Goal: Transaction & Acquisition: Obtain resource

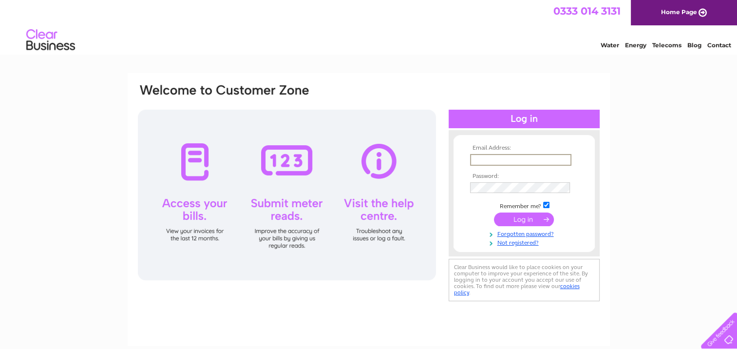
type input "[EMAIL_ADDRESS][DOMAIN_NAME]"
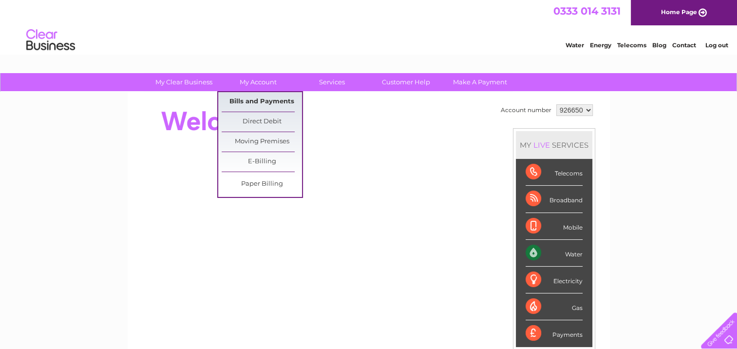
click at [249, 97] on link "Bills and Payments" at bounding box center [262, 101] width 80 height 19
click at [244, 98] on link "Bills and Payments" at bounding box center [262, 101] width 80 height 19
click at [257, 101] on link "Bills and Payments" at bounding box center [262, 101] width 80 height 19
click at [257, 80] on link "My Account" at bounding box center [258, 82] width 80 height 18
click at [248, 97] on link "Bills and Payments" at bounding box center [262, 101] width 80 height 19
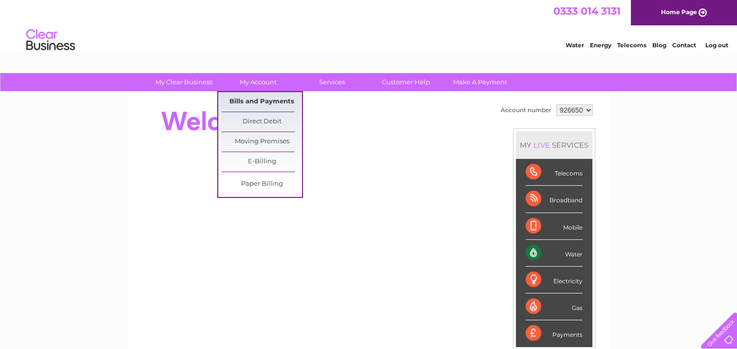
click at [246, 99] on link "Bills and Payments" at bounding box center [262, 101] width 80 height 19
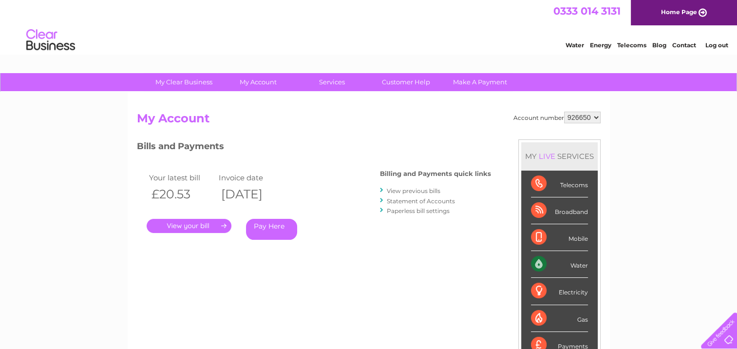
click at [181, 224] on link "." at bounding box center [189, 226] width 85 height 14
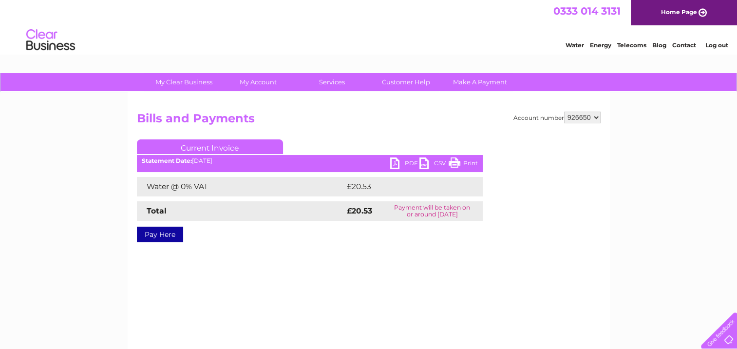
click at [408, 161] on link "PDF" at bounding box center [404, 164] width 29 height 14
click at [593, 115] on select "926650" at bounding box center [582, 118] width 37 height 12
click at [564, 112] on select "926650" at bounding box center [582, 118] width 37 height 12
click at [407, 164] on link "PDF" at bounding box center [404, 164] width 29 height 14
click at [724, 44] on link "Log out" at bounding box center [716, 44] width 23 height 7
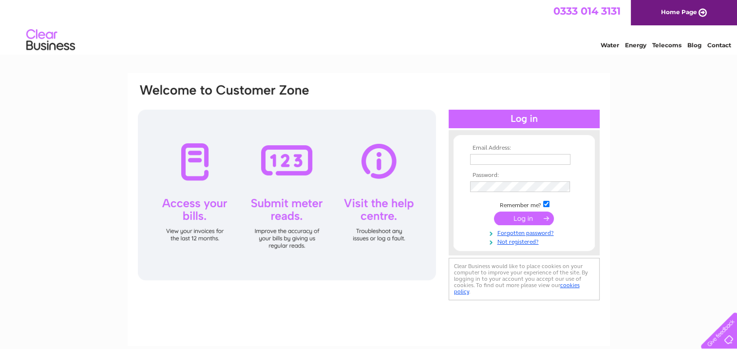
click at [497, 158] on input "text" at bounding box center [520, 159] width 100 height 11
type input "[EMAIL_ADDRESS][DOMAIN_NAME]"
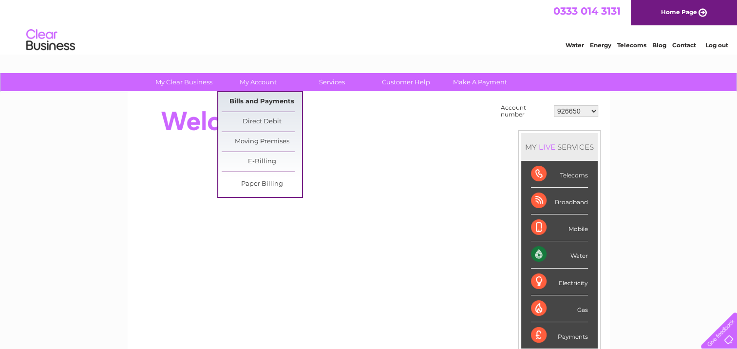
click at [248, 98] on link "Bills and Payments" at bounding box center [262, 101] width 80 height 19
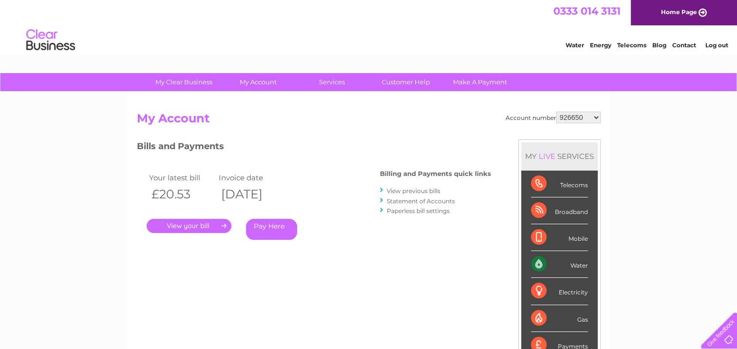
select select "30311471"
click at [556, 112] on select "926650 30311471 30316246" at bounding box center [578, 118] width 44 height 12
click at [184, 223] on link "." at bounding box center [189, 226] width 85 height 14
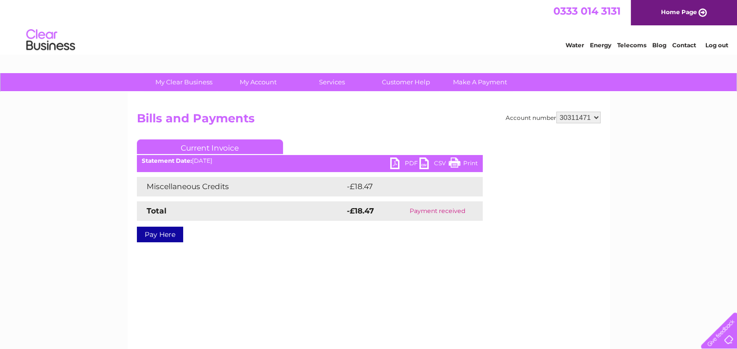
click at [404, 158] on link "PDF" at bounding box center [404, 164] width 29 height 14
drag, startPoint x: 594, startPoint y: 115, endPoint x: 587, endPoint y: 118, distance: 8.1
click at [594, 115] on select "926650 30311471 30316246" at bounding box center [578, 118] width 44 height 12
click at [556, 112] on select "926650 30311471 30316246" at bounding box center [578, 118] width 44 height 12
click at [402, 161] on link "PDF" at bounding box center [404, 164] width 29 height 14
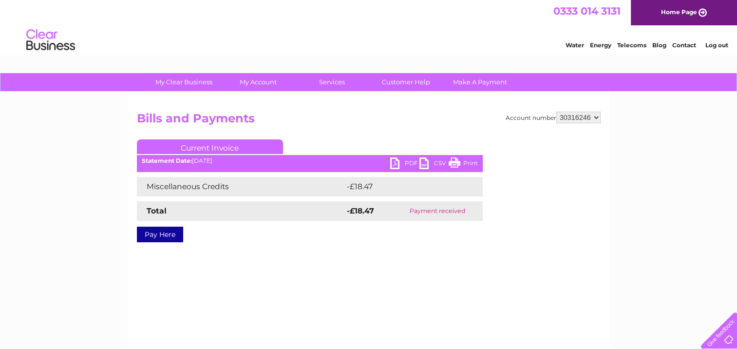
click at [406, 162] on link "PDF" at bounding box center [404, 164] width 29 height 14
click at [598, 116] on select "926650 30311471 30316246" at bounding box center [578, 118] width 44 height 12
click at [556, 112] on select "926650 30311471 30316246" at bounding box center [578, 118] width 44 height 12
click at [403, 160] on link "PDF" at bounding box center [404, 164] width 29 height 14
click at [403, 163] on link "PDF" at bounding box center [404, 164] width 29 height 14
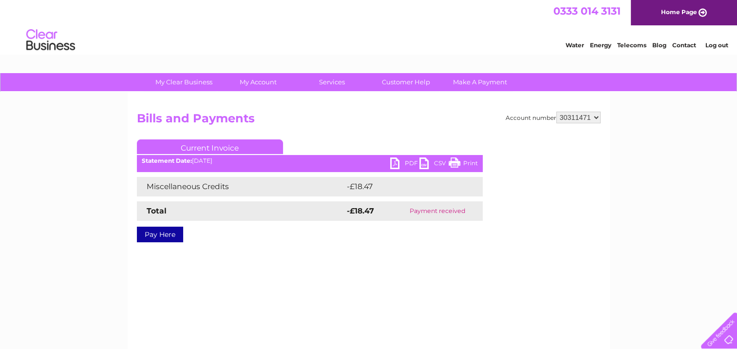
drag, startPoint x: 595, startPoint y: 115, endPoint x: 595, endPoint y: 120, distance: 5.4
click at [595, 115] on select "926650 30311471 30316246" at bounding box center [578, 118] width 44 height 12
select select "30316246"
click at [556, 112] on select "926650 30311471 30316246" at bounding box center [578, 118] width 44 height 12
click at [405, 164] on link "PDF" at bounding box center [404, 164] width 29 height 14
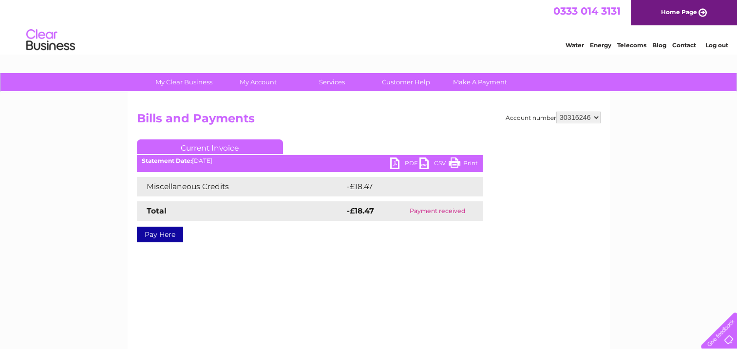
click at [408, 163] on link "PDF" at bounding box center [404, 164] width 29 height 14
click at [596, 117] on select "926650 30311471 30316246" at bounding box center [578, 118] width 44 height 12
click at [556, 112] on select "926650 30311471 30316246" at bounding box center [578, 118] width 44 height 12
drag, startPoint x: 595, startPoint y: 115, endPoint x: 591, endPoint y: 120, distance: 5.9
click at [595, 115] on select "926650 30311471 30316246" at bounding box center [578, 118] width 44 height 12
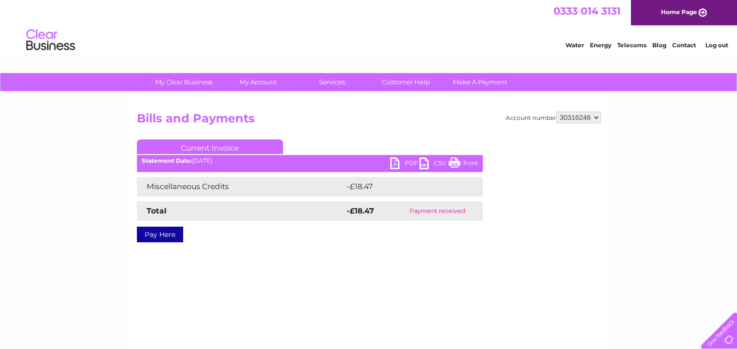
click at [556, 112] on select "926650 30311471 30316246" at bounding box center [578, 118] width 44 height 12
click at [597, 117] on select "926650 30311471 30316246" at bounding box center [578, 118] width 44 height 12
click at [556, 112] on select "926650 30311471 30316246" at bounding box center [578, 118] width 44 height 12
click at [403, 158] on link "PDF" at bounding box center [404, 164] width 29 height 14
click at [714, 45] on link "Log out" at bounding box center [716, 44] width 23 height 7
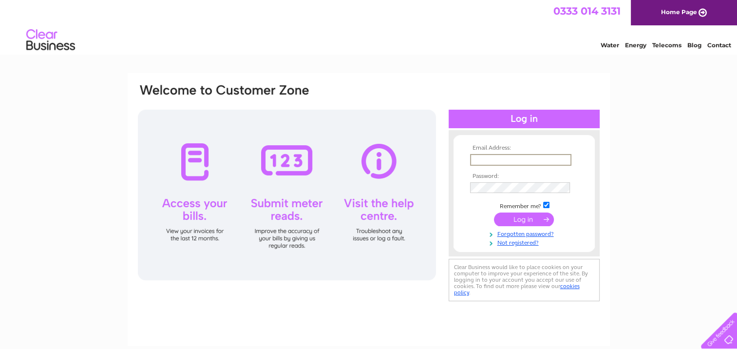
drag, startPoint x: 483, startPoint y: 161, endPoint x: 602, endPoint y: 164, distance: 118.4
click at [488, 161] on input "text" at bounding box center [520, 160] width 101 height 12
type input "property@brucegroup.co.uk"
click at [525, 217] on input "submit" at bounding box center [524, 218] width 60 height 14
click at [523, 220] on input "submit" at bounding box center [524, 218] width 60 height 14
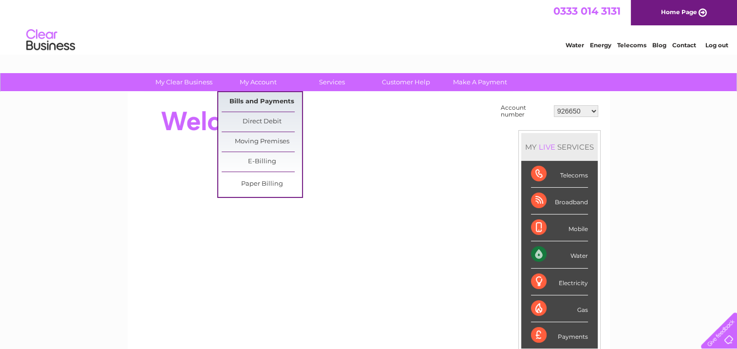
click at [253, 96] on link "Bills and Payments" at bounding box center [262, 101] width 80 height 19
click at [249, 99] on link "Bills and Payments" at bounding box center [262, 101] width 80 height 19
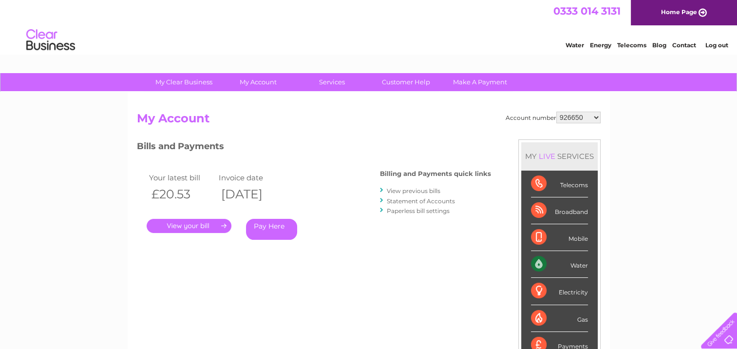
click at [599, 116] on select "926650 30311471 30316246" at bounding box center [578, 118] width 44 height 12
click at [716, 46] on link "Log out" at bounding box center [716, 44] width 23 height 7
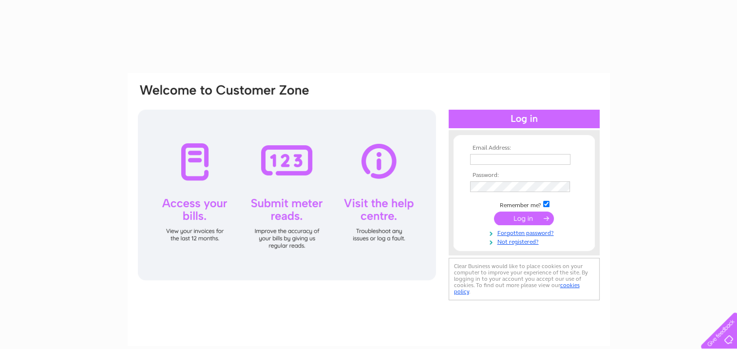
drag, startPoint x: 481, startPoint y: 161, endPoint x: 503, endPoint y: 157, distance: 22.2
click at [481, 161] on input "text" at bounding box center [520, 159] width 100 height 11
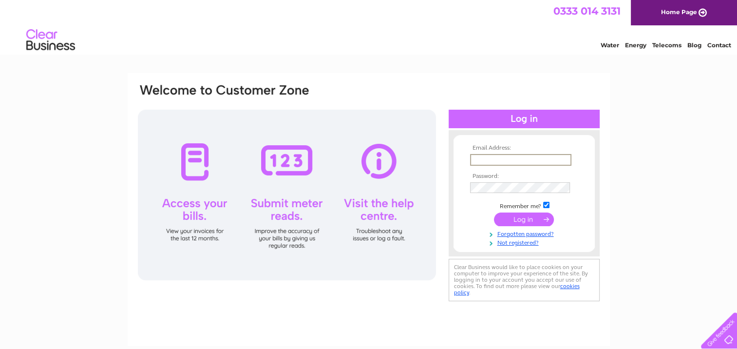
type input "[EMAIL_ADDRESS][DOMAIN_NAME]"
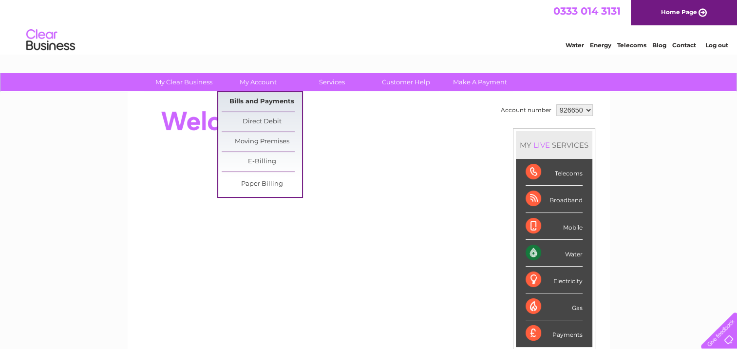
click at [249, 97] on link "Bills and Payments" at bounding box center [262, 101] width 80 height 19
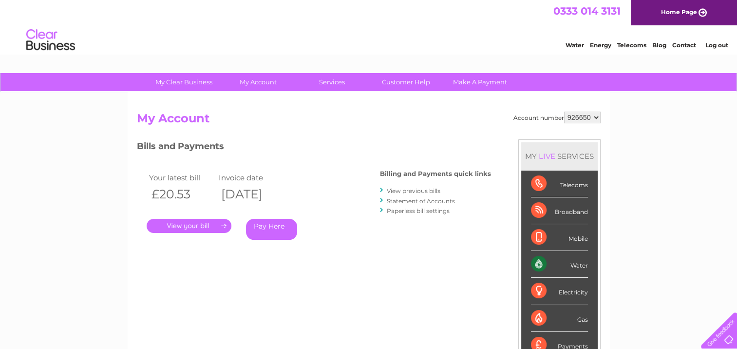
click at [655, 209] on div "My Clear Business Login Details My Details My Preferences Link Account My Accou…" at bounding box center [368, 327] width 737 height 508
click at [715, 46] on link "Log out" at bounding box center [716, 44] width 23 height 7
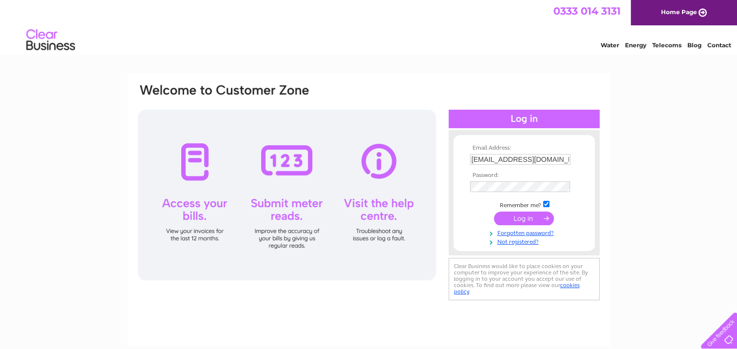
click at [522, 218] on input "submit" at bounding box center [524, 218] width 60 height 14
click at [520, 217] on input "submit" at bounding box center [524, 218] width 60 height 14
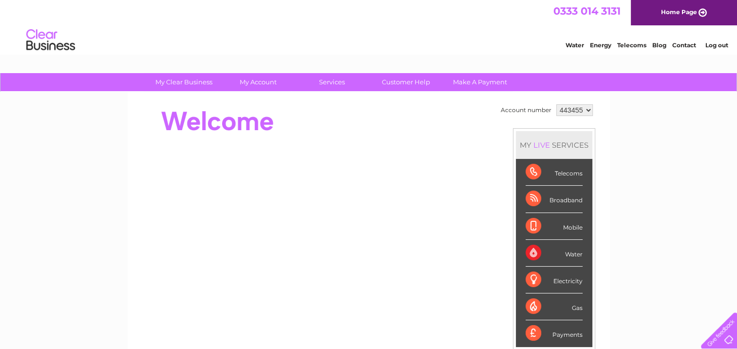
click at [585, 109] on select "443455" at bounding box center [574, 110] width 37 height 12
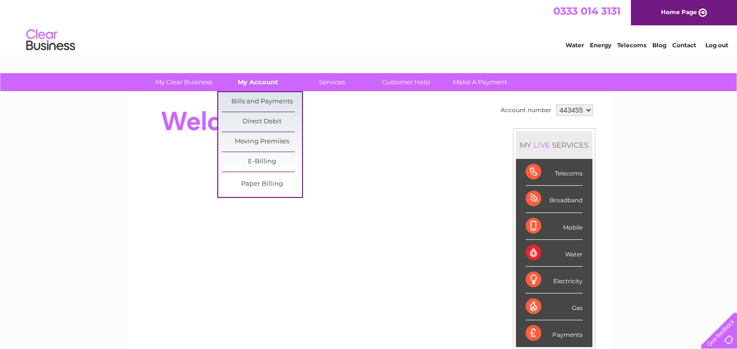
click at [260, 77] on link "My Account" at bounding box center [258, 82] width 80 height 18
click at [254, 96] on link "Bills and Payments" at bounding box center [262, 101] width 80 height 19
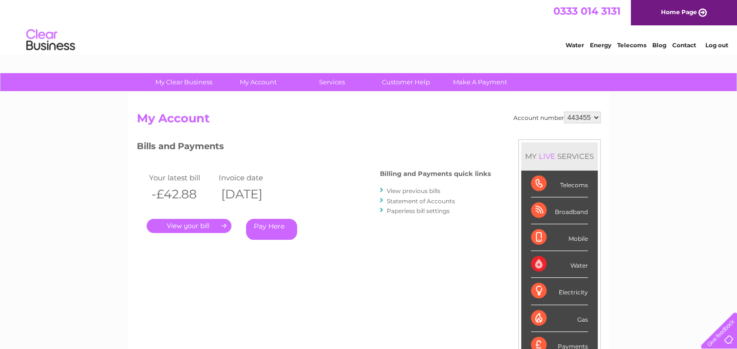
click at [188, 223] on link "." at bounding box center [189, 226] width 85 height 14
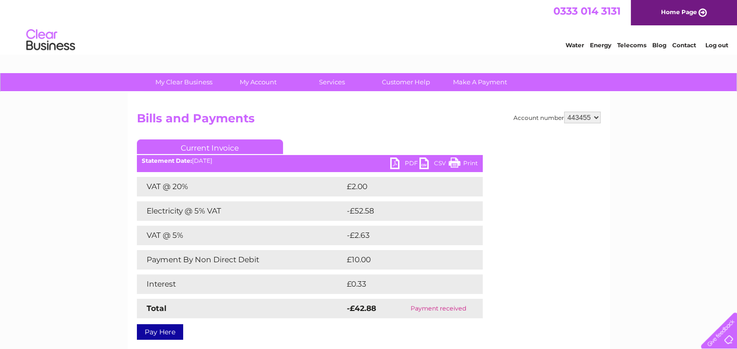
click at [403, 162] on link "PDF" at bounding box center [404, 164] width 29 height 14
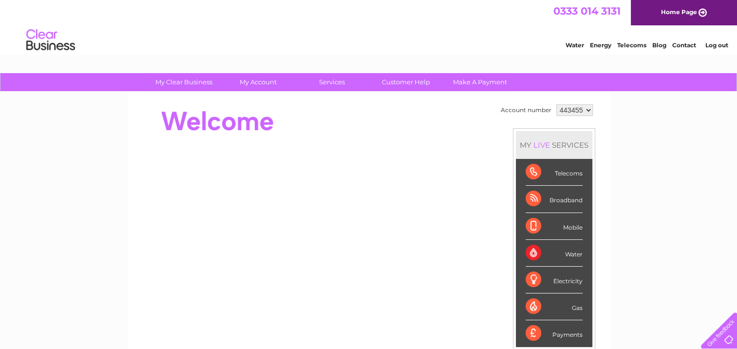
click at [718, 44] on link "Log out" at bounding box center [716, 44] width 23 height 7
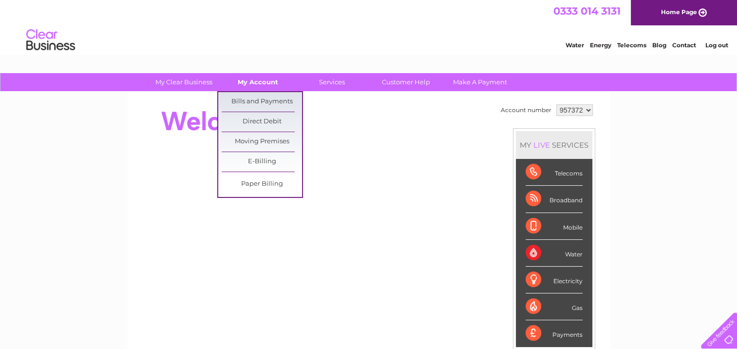
click at [260, 82] on link "My Account" at bounding box center [258, 82] width 80 height 18
click at [254, 102] on link "Bills and Payments" at bounding box center [262, 101] width 80 height 19
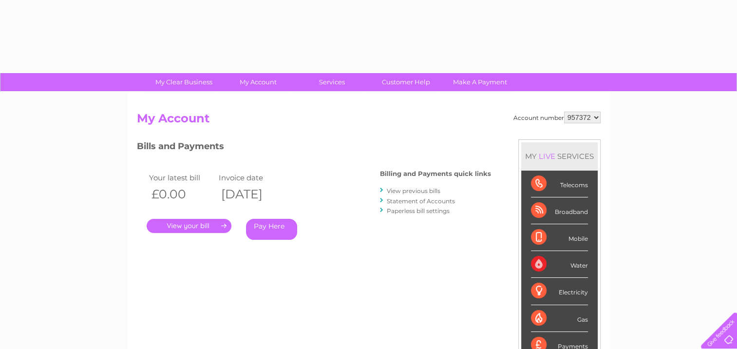
click at [205, 226] on link "." at bounding box center [189, 226] width 85 height 14
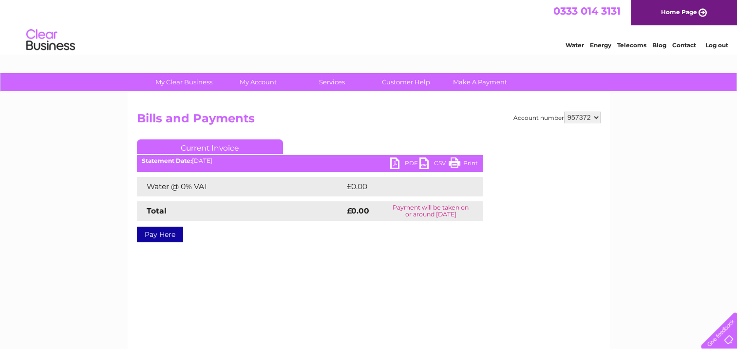
click at [724, 46] on link "Log out" at bounding box center [716, 44] width 23 height 7
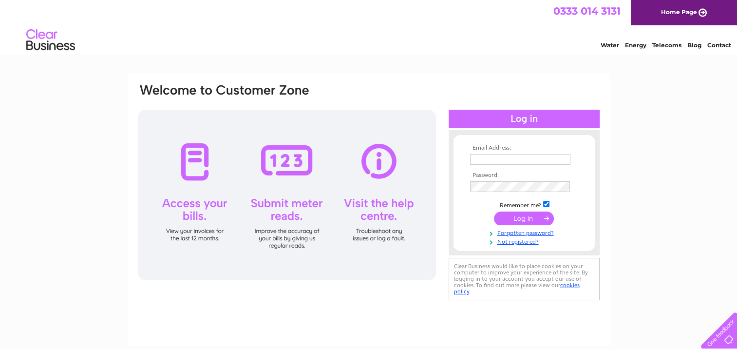
click at [522, 156] on input "text" at bounding box center [520, 159] width 100 height 11
type input "[EMAIL_ADDRESS][DOMAIN_NAME]"
